Goal: Task Accomplishment & Management: Use online tool/utility

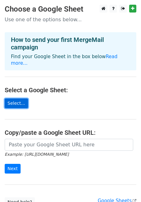
click at [21, 99] on link "Select..." at bounding box center [16, 104] width 23 height 10
click at [10, 99] on link "Select..." at bounding box center [16, 104] width 23 height 10
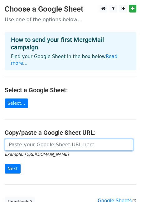
click at [46, 139] on input "url" at bounding box center [69, 145] width 129 height 12
paste input "https://docs.google.com/spreadsheets/d/1YlcnuWDEnKz9GVh_SSuBOjD3lbKYwqnOzTrhYKQ…"
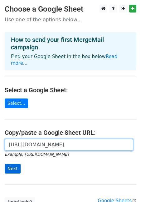
type input "https://docs.google.com/spreadsheets/d/1YlcnuWDEnKz9GVh_SSuBOjD3lbKYwqnOzTrhYKQ…"
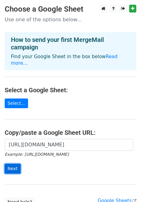
click at [14, 164] on input "Next" at bounding box center [13, 169] width 16 height 10
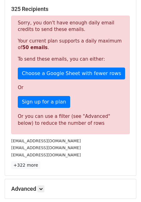
scroll to position [188, 0]
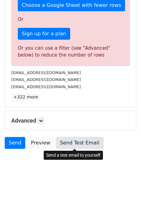
click at [70, 144] on link "Send Test Email" at bounding box center [80, 143] width 48 height 12
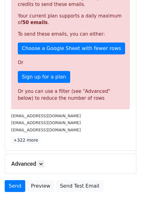
scroll to position [144, 0]
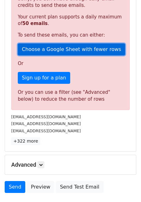
click at [81, 53] on link "Choose a Google Sheet with fewer rows" at bounding box center [72, 50] width 108 height 12
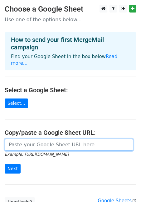
click at [72, 139] on input "url" at bounding box center [69, 145] width 129 height 12
paste input "https://docs.google.com/spreadsheets/d/1YlcnuWDEnKz9GVh_SSuBOjD3lbKYwqnOzTrhYKQ…"
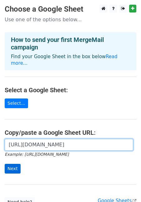
type input "[URL][DOMAIN_NAME]"
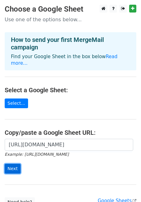
click at [7, 166] on input "Next" at bounding box center [13, 169] width 16 height 10
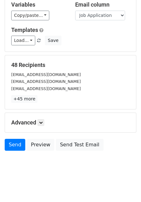
scroll to position [66, 0]
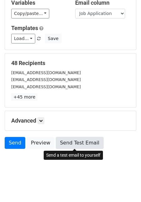
click at [87, 145] on link "Send Test Email" at bounding box center [80, 143] width 48 height 12
click at [85, 144] on link "Send Test Email" at bounding box center [80, 143] width 48 height 12
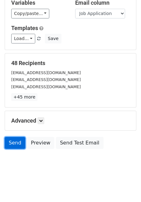
click at [19, 145] on link "Send" at bounding box center [15, 143] width 21 height 12
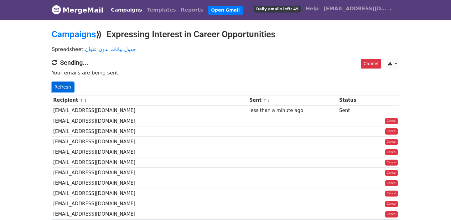
click at [68, 82] on link "Refresh" at bounding box center [63, 87] width 22 height 10
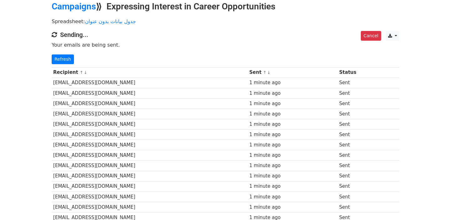
scroll to position [28, 0]
click at [67, 56] on link "Refresh" at bounding box center [63, 60] width 22 height 10
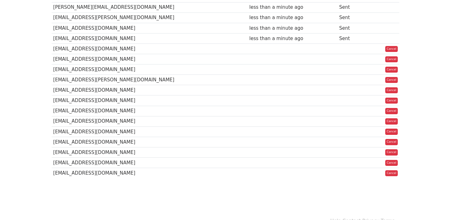
scroll to position [439, 0]
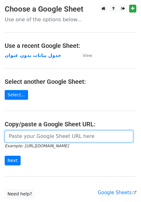
click at [57, 137] on input "url" at bounding box center [69, 137] width 129 height 12
paste input "https://docs.google.com/spreadsheets/d/1YlcnuWDEnKz9GVh_SSuBOjD3lbKYwqnOzTrhYKQ…"
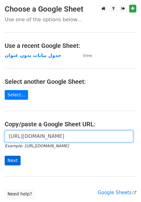
type input "[URL][DOMAIN_NAME]"
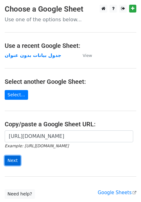
click at [15, 161] on input "Next" at bounding box center [13, 161] width 16 height 10
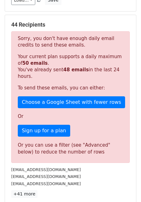
scroll to position [106, 0]
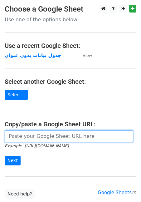
click at [57, 138] on input "url" at bounding box center [69, 137] width 129 height 12
paste input "https://docs.google.com/spreadsheets/d/1YlcnuWDEnKz9GVh_SSuBOjD3lbKYwqnOzTrhYKQ…"
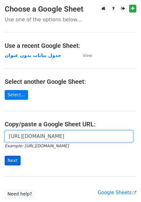
type input "https://docs.google.com/spreadsheets/d/1YlcnuWDEnKz9GVh_SSuBOjD3lbKYwqnOzTrhYKQ…"
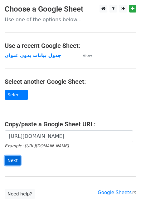
click at [14, 161] on input "Next" at bounding box center [13, 161] width 16 height 10
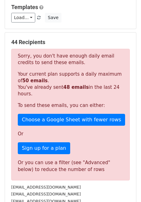
scroll to position [87, 0]
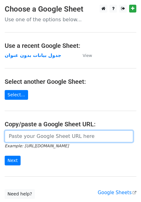
click at [47, 136] on input "url" at bounding box center [69, 137] width 129 height 12
paste input "[URL][DOMAIN_NAME]"
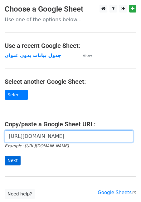
type input "[URL][DOMAIN_NAME]"
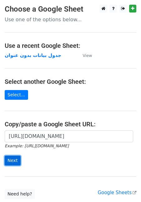
click at [14, 160] on input "Next" at bounding box center [13, 161] width 16 height 10
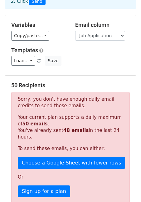
scroll to position [33, 0]
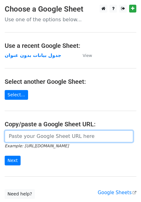
click at [21, 137] on input "url" at bounding box center [69, 137] width 129 height 12
paste input "[URL][DOMAIN_NAME]"
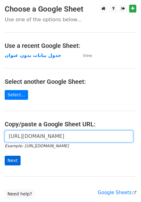
type input "[URL][DOMAIN_NAME]"
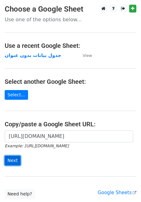
click at [16, 160] on input "Next" at bounding box center [13, 161] width 16 height 10
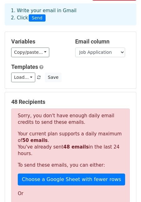
scroll to position [33, 0]
